Goal: Task Accomplishment & Management: Manage account settings

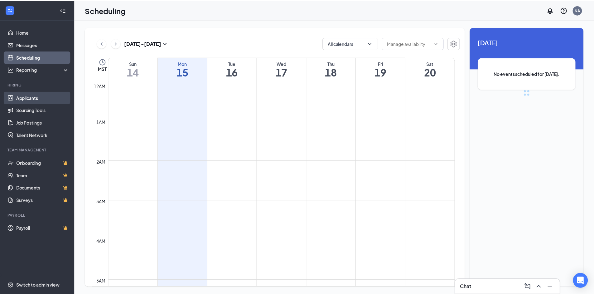
scroll to position [307, 0]
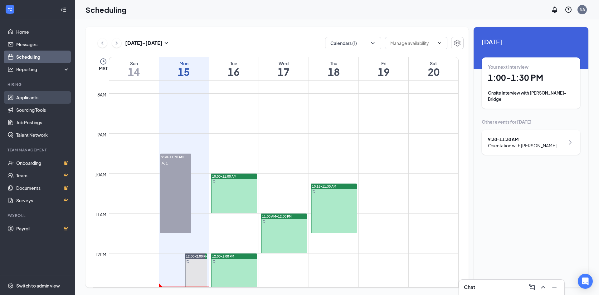
click at [36, 98] on link "Applicants" at bounding box center [42, 97] width 53 height 12
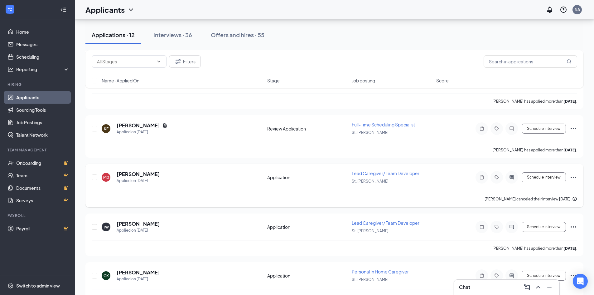
scroll to position [418, 0]
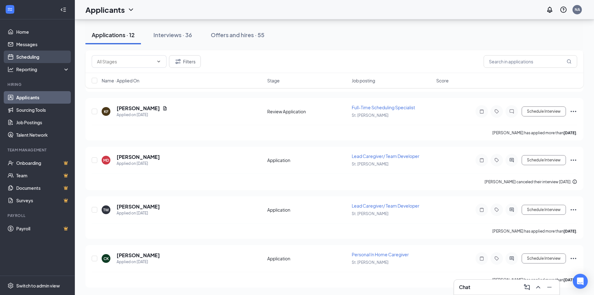
drag, startPoint x: 25, startPoint y: 58, endPoint x: 27, endPoint y: 61, distance: 3.3
click at [25, 58] on link "Scheduling" at bounding box center [42, 57] width 53 height 12
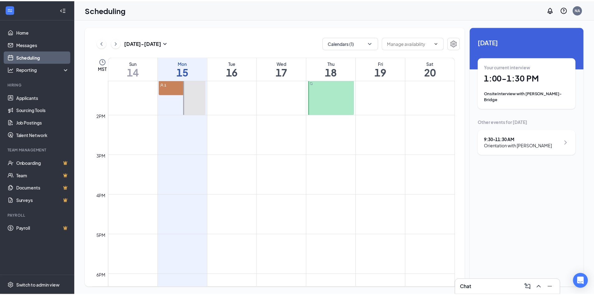
scroll to position [463, 0]
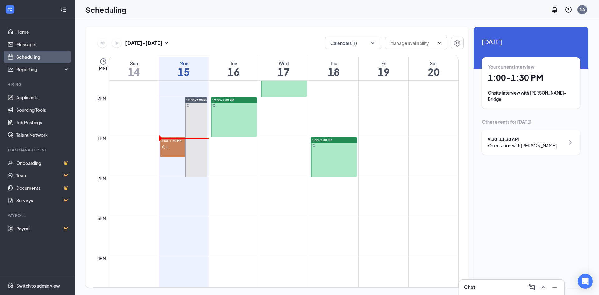
click at [170, 147] on div "1" at bounding box center [175, 147] width 31 height 6
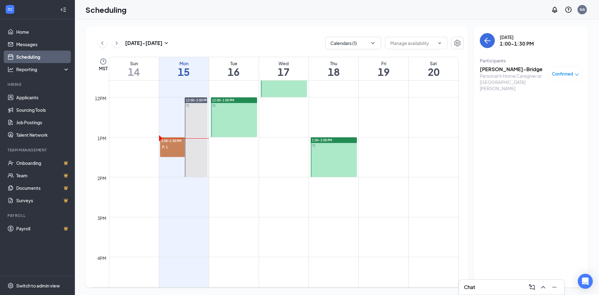
click at [519, 69] on h3 "[PERSON_NAME]-Bridge" at bounding box center [513, 69] width 66 height 7
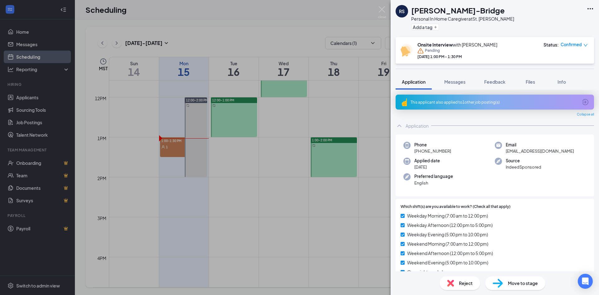
click at [413, 83] on span "Application" at bounding box center [414, 82] width 24 height 6
drag, startPoint x: 554, startPoint y: 151, endPoint x: 568, endPoint y: 149, distance: 14.9
click at [554, 151] on span "rebeccasylvester720@yahoo.com" at bounding box center [540, 151] width 68 height 6
drag, startPoint x: 569, startPoint y: 150, endPoint x: 504, endPoint y: 155, distance: 66.0
click at [504, 155] on div "Phone +1 (435) 703-3338 Email rebeccasylvester720@yahoo.com Applied date Sep 10…" at bounding box center [495, 165] width 198 height 62
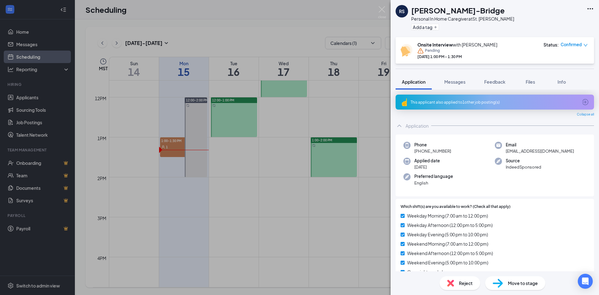
drag, startPoint x: 515, startPoint y: 147, endPoint x: 542, endPoint y: 150, distance: 26.9
copy span "rebeccasylvester720@yahoo.com"
click at [584, 45] on icon "down" at bounding box center [585, 45] width 4 height 4
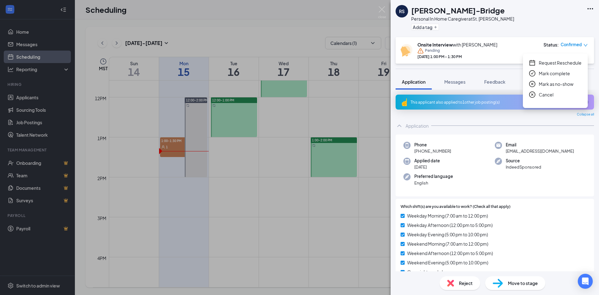
click at [548, 74] on span "Mark complete" at bounding box center [554, 73] width 31 height 7
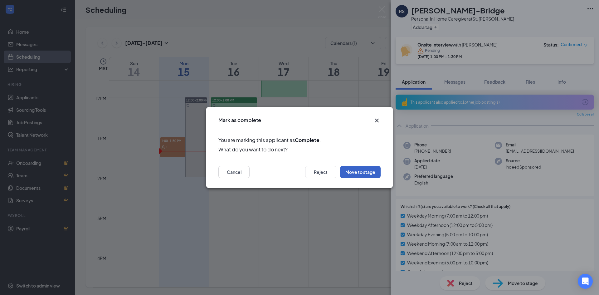
click at [362, 175] on button "Move to stage" at bounding box center [360, 172] width 41 height 12
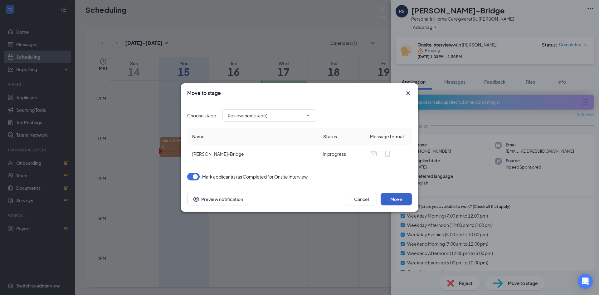
click at [393, 199] on button "Move" at bounding box center [396, 199] width 31 height 12
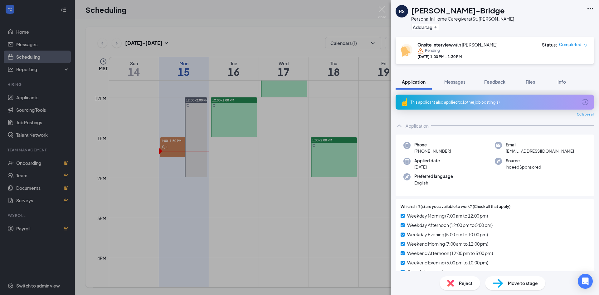
click at [519, 284] on span "Move to stage" at bounding box center [523, 283] width 30 height 7
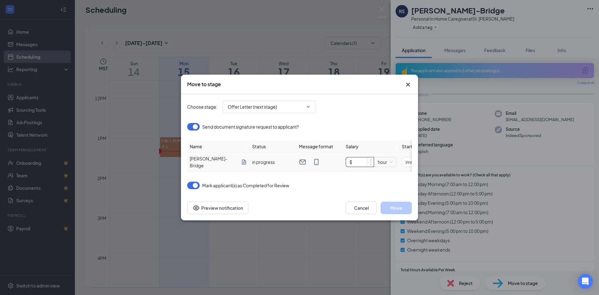
click at [356, 160] on input "$" at bounding box center [360, 161] width 28 height 9
type input "$ 16"
click at [392, 209] on button "Move" at bounding box center [396, 208] width 31 height 12
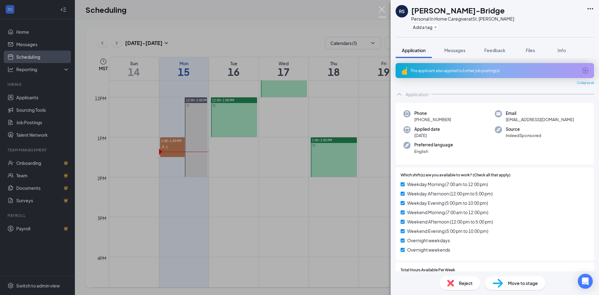
click at [383, 9] on img at bounding box center [382, 12] width 8 height 12
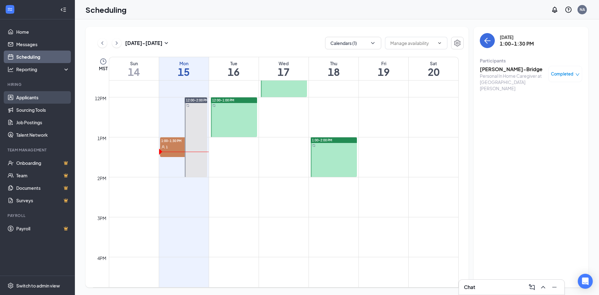
click at [24, 96] on link "Applicants" at bounding box center [42, 97] width 53 height 12
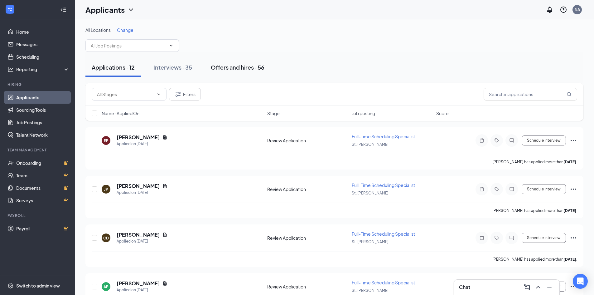
click at [225, 66] on div "Offers and hires · 56" at bounding box center [238, 67] width 54 height 8
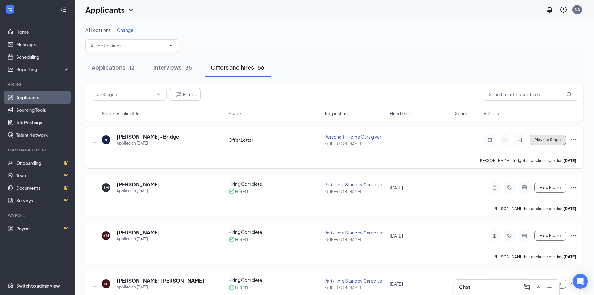
click at [544, 139] on span "Move To Stage" at bounding box center [548, 140] width 26 height 4
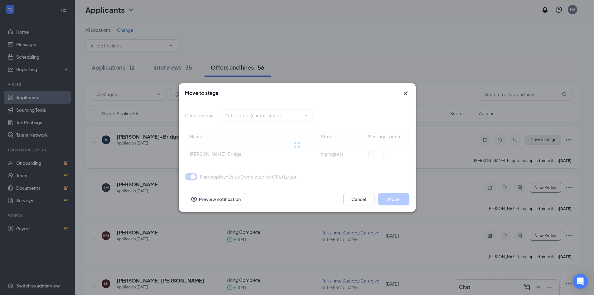
type input "Schedule Orientation (next stage)"
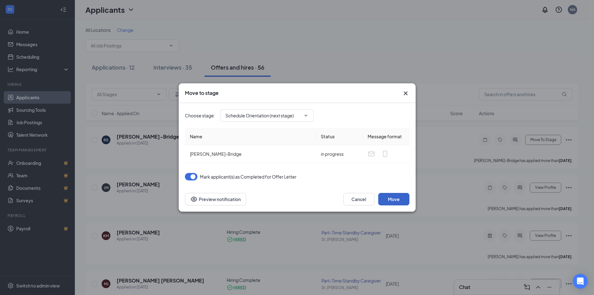
click at [401, 201] on button "Move" at bounding box center [393, 199] width 31 height 12
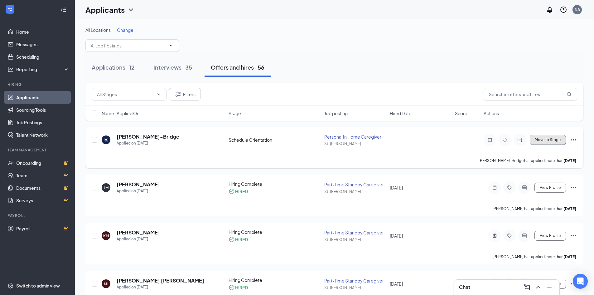
click at [538, 139] on span "Move To Stage" at bounding box center [548, 140] width 26 height 4
type input "Orientation (next stage)"
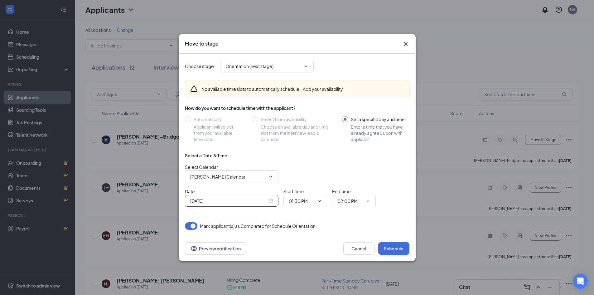
click at [256, 202] on input "[DATE]" at bounding box center [228, 200] width 77 height 7
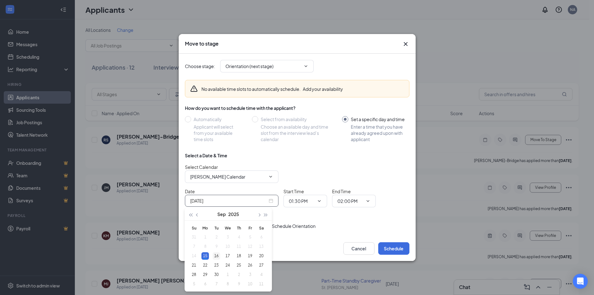
type input "[DATE]"
click at [219, 256] on div "16" at bounding box center [216, 255] width 7 height 7
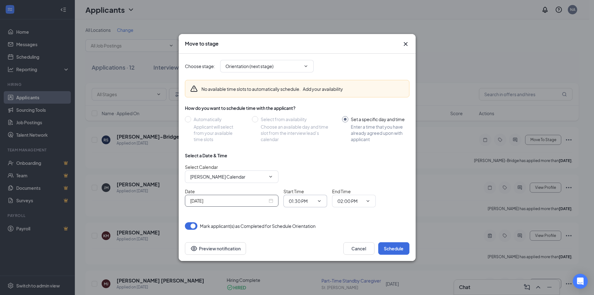
click at [298, 202] on input "01:30 PM" at bounding box center [302, 200] width 26 height 7
click at [301, 186] on div "10:00 AM" at bounding box center [303, 184] width 18 height 7
type input "10:00 AM"
click at [351, 199] on input "02:00 PM" at bounding box center [351, 200] width 26 height 7
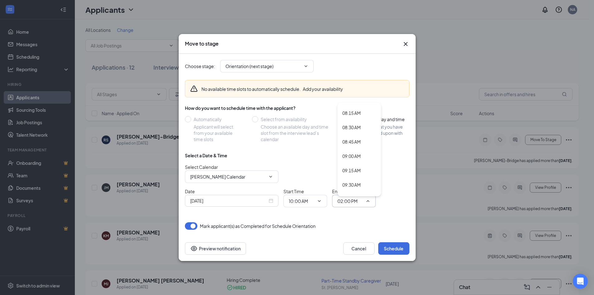
scroll to position [530, 0]
click at [352, 152] on div "10:00 AM" at bounding box center [352, 153] width 18 height 7
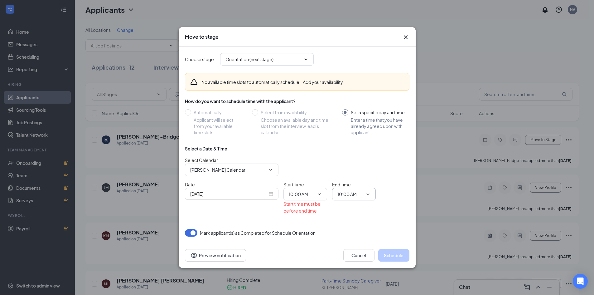
click at [351, 191] on input "10:00 AM" at bounding box center [351, 194] width 26 height 7
click at [350, 169] on div "12:00 PM" at bounding box center [352, 167] width 18 height 7
type input "12:00 PM"
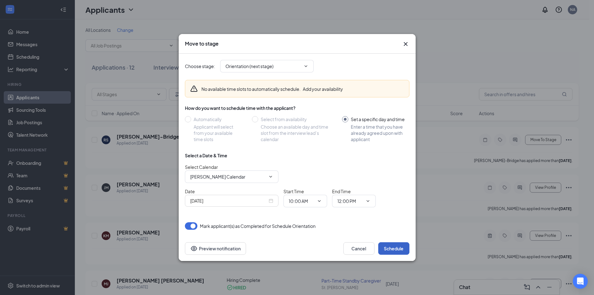
click at [393, 246] on button "Schedule" at bounding box center [393, 248] width 31 height 12
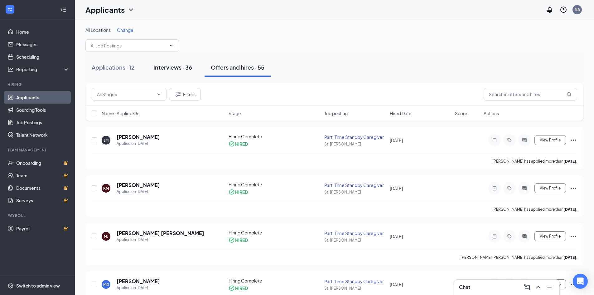
click at [178, 67] on div "Interviews · 36" at bounding box center [173, 67] width 39 height 8
